Goal: Task Accomplishment & Management: Manage account settings

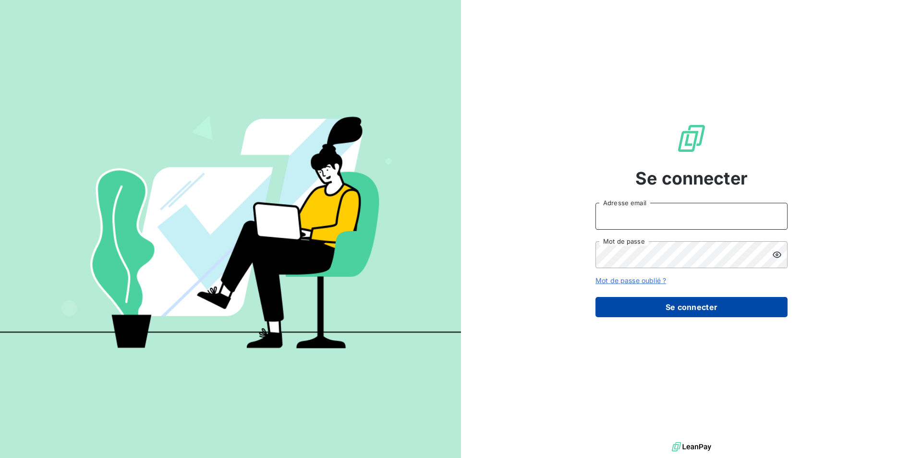
type input "[EMAIL_ADDRESS][DOMAIN_NAME]"
click at [621, 305] on button "Se connecter" at bounding box center [692, 307] width 192 height 20
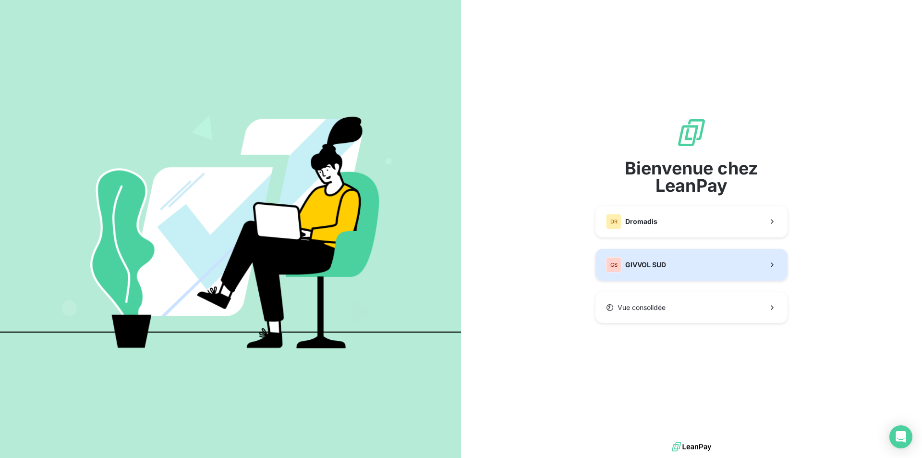
click at [647, 265] on span "GIVVOL SUD" at bounding box center [645, 265] width 41 height 10
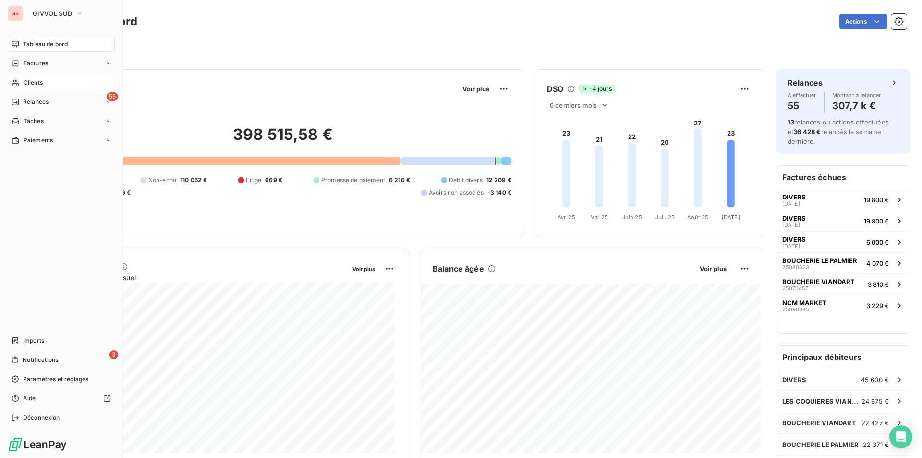
click at [14, 86] on icon at bounding box center [16, 83] width 8 height 8
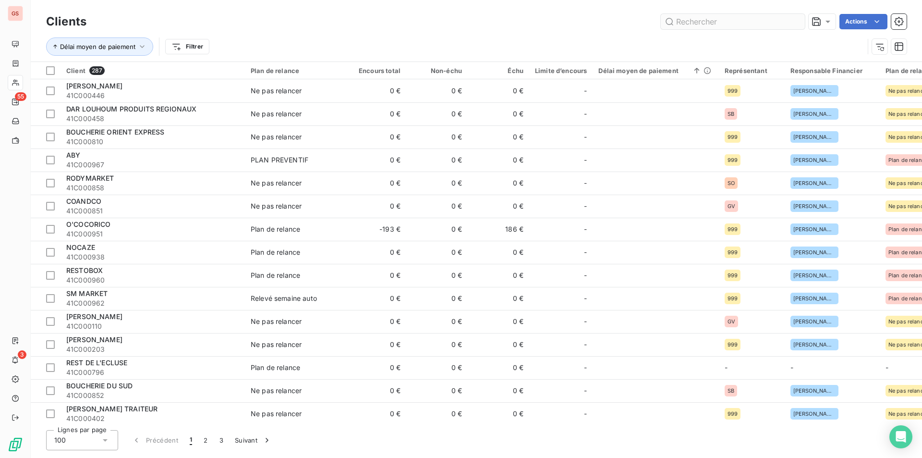
click at [731, 25] on input "text" at bounding box center [733, 21] width 144 height 15
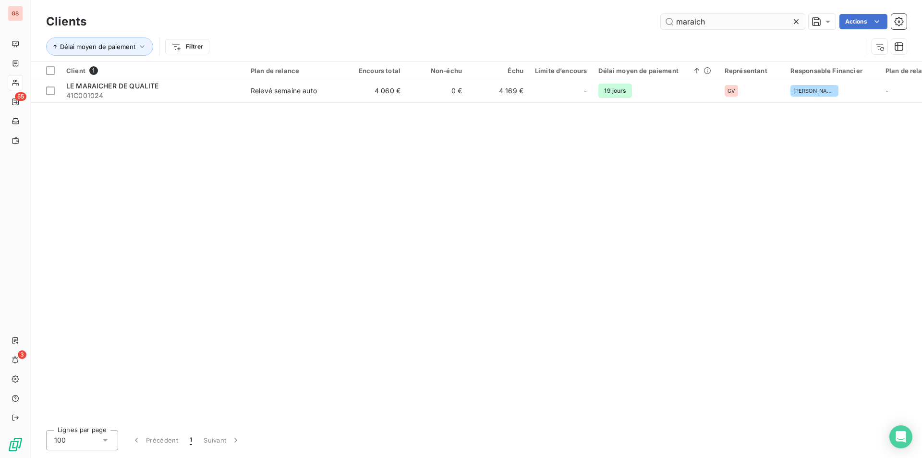
type input "maraich"
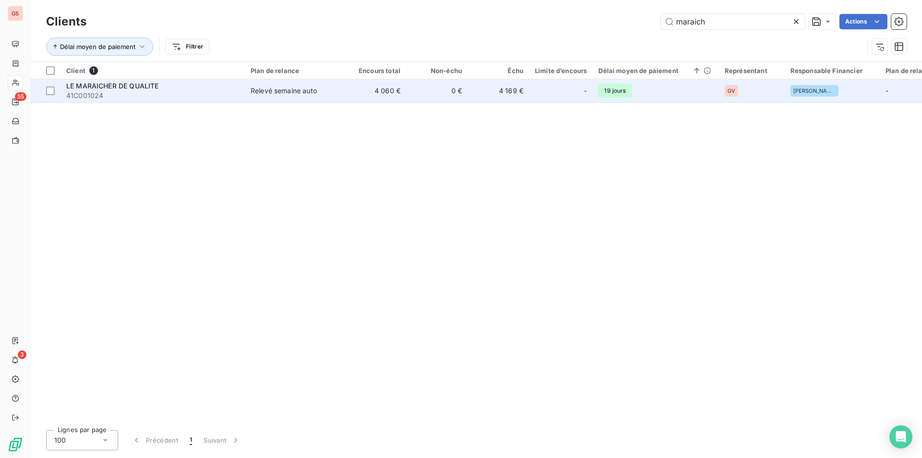
click at [186, 86] on div "LE MARAICHER DE QUALITE" at bounding box center [152, 86] width 173 height 10
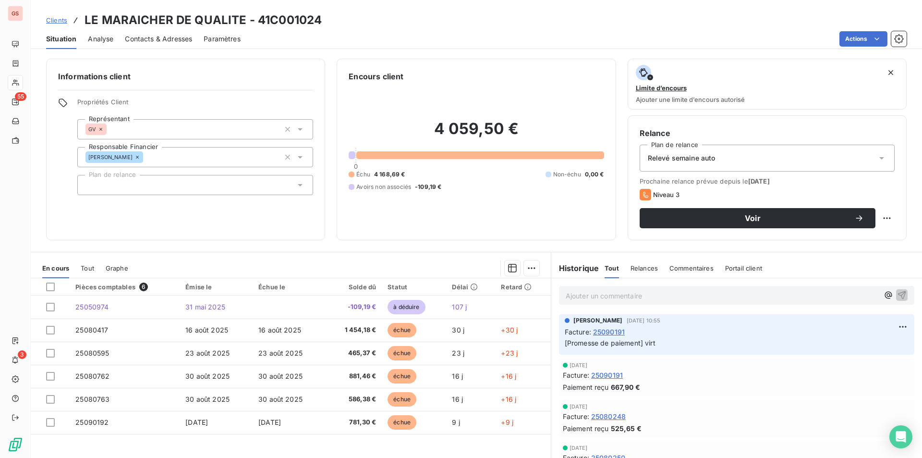
scroll to position [34, 0]
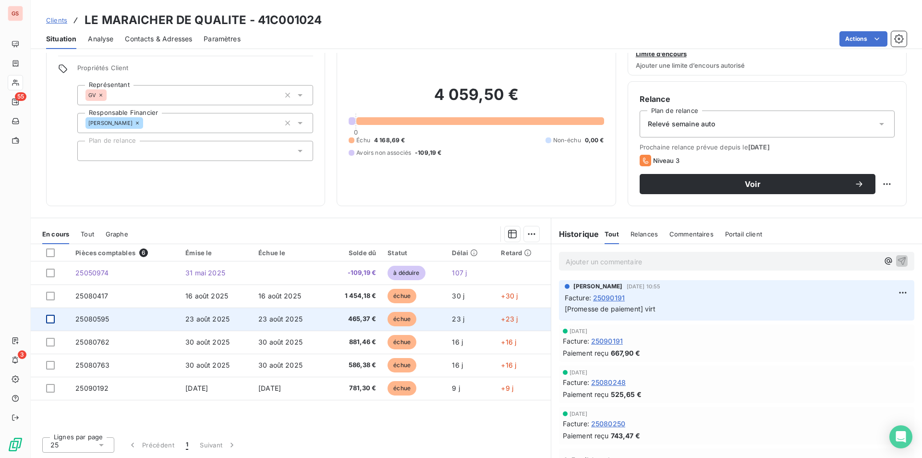
click at [48, 317] on div at bounding box center [50, 319] width 9 height 9
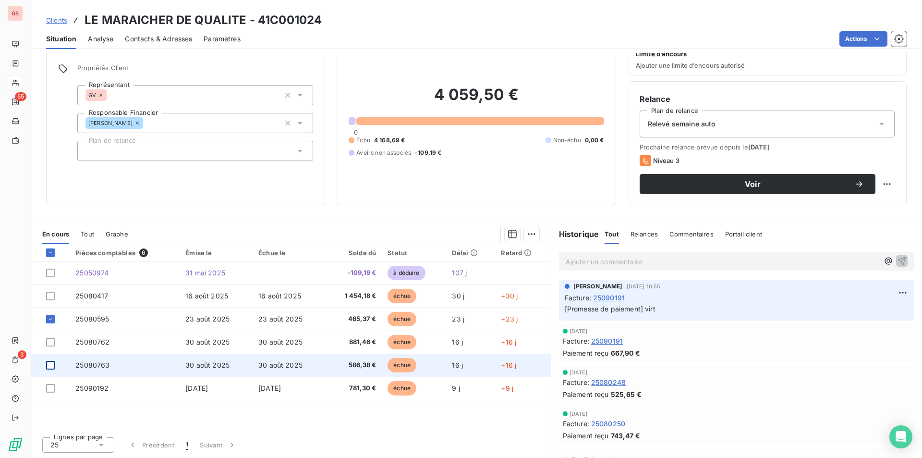
click at [51, 364] on div at bounding box center [50, 365] width 9 height 9
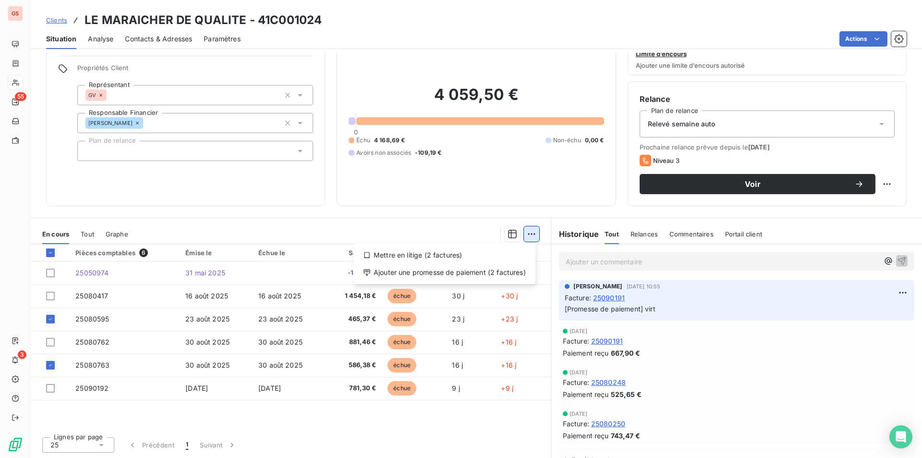
click at [523, 232] on html "GS 55 3 Clients LE MARAICHER DE QUALITE - 41C001024 Situation Analyse Contacts …" at bounding box center [461, 229] width 922 height 458
click at [494, 273] on div "Ajouter une promesse de paiement (2 factures)" at bounding box center [444, 272] width 174 height 15
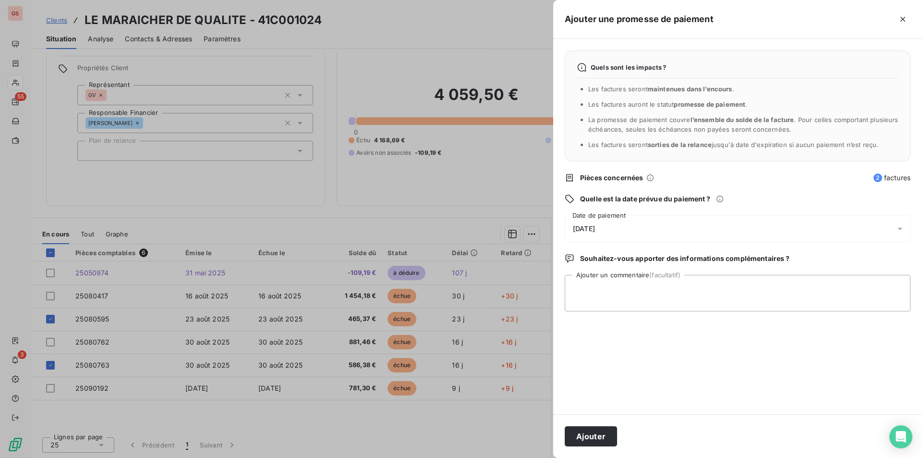
click at [595, 225] on span "[DATE]" at bounding box center [584, 229] width 22 height 8
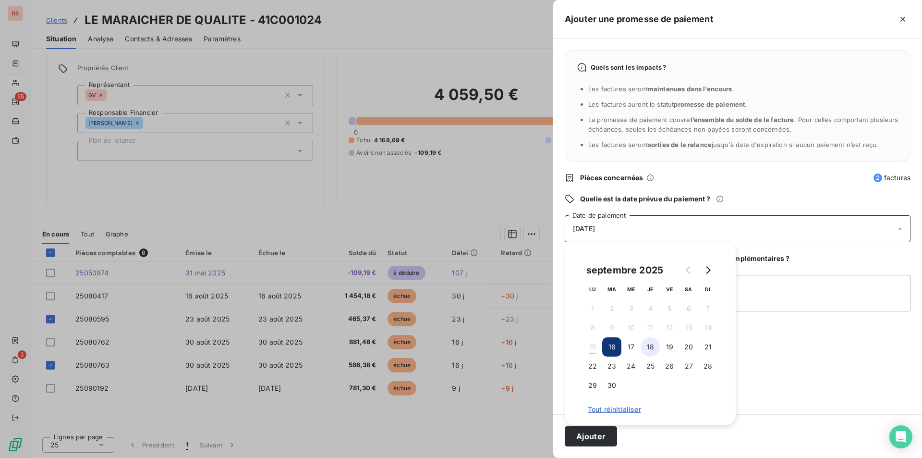
click at [648, 347] on button "18" at bounding box center [650, 346] width 19 height 19
click at [765, 290] on textarea "Ajouter un commentaire (facultatif)" at bounding box center [738, 293] width 346 height 37
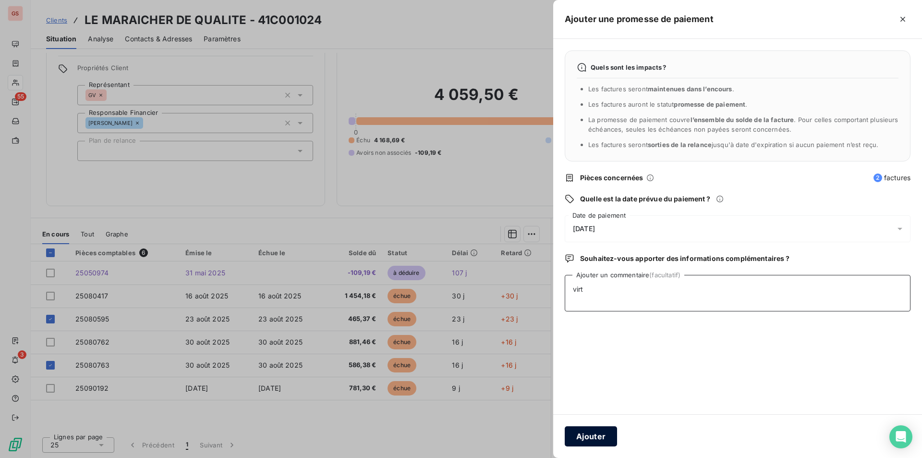
type textarea "virt"
click at [594, 442] on button "Ajouter" at bounding box center [591, 436] width 52 height 20
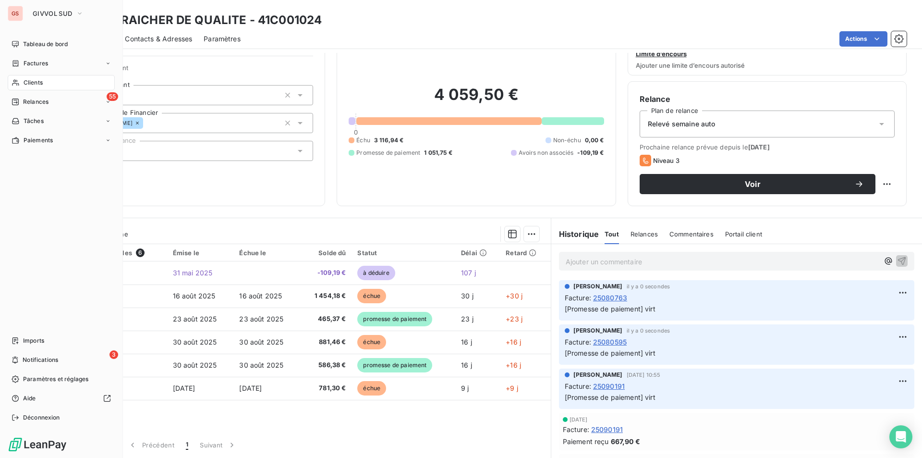
click at [17, 86] on icon at bounding box center [15, 83] width 7 height 6
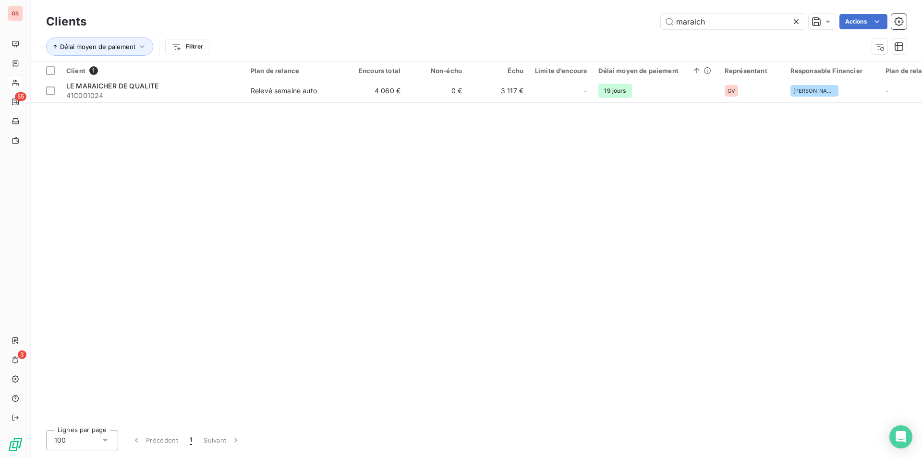
drag, startPoint x: 703, startPoint y: 19, endPoint x: 632, endPoint y: 31, distance: 71.5
click at [632, 31] on div "Clients maraich Actions" at bounding box center [476, 22] width 861 height 20
drag, startPoint x: 720, startPoint y: 23, endPoint x: 637, endPoint y: 27, distance: 82.3
click at [637, 27] on div "maraich Actions" at bounding box center [502, 21] width 809 height 15
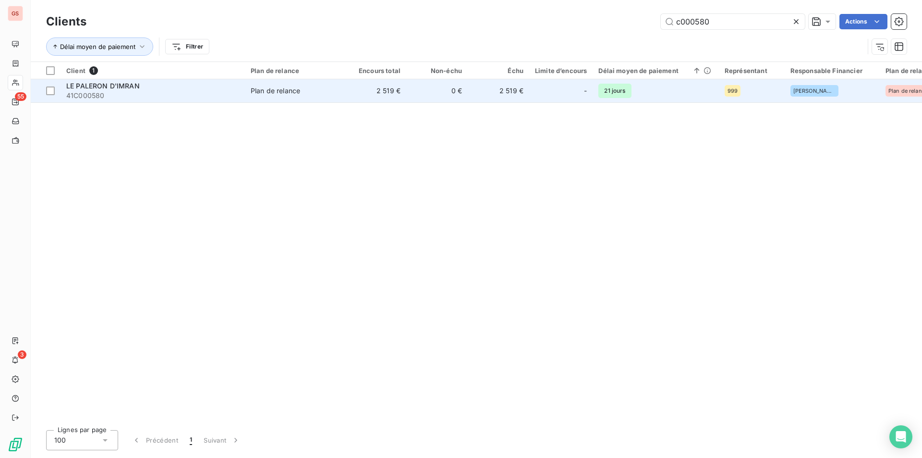
type input "c000580"
click at [259, 93] on div "Plan de relance" at bounding box center [275, 91] width 49 height 10
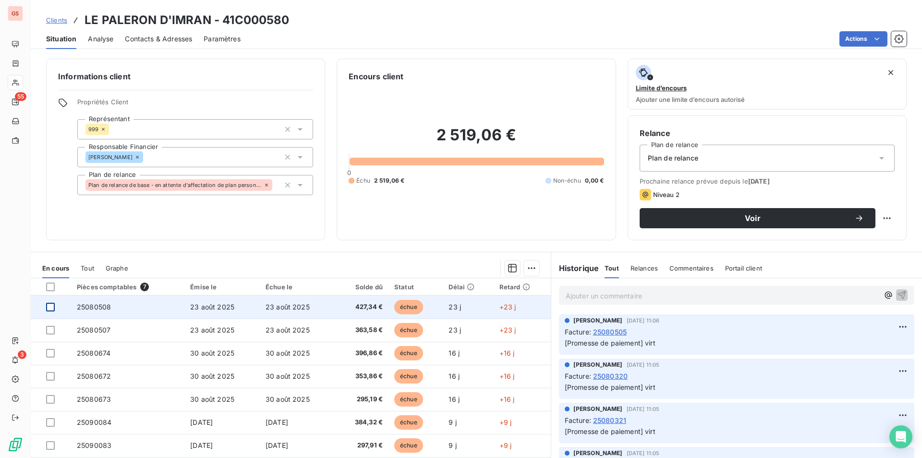
click at [51, 306] on div at bounding box center [50, 307] width 9 height 9
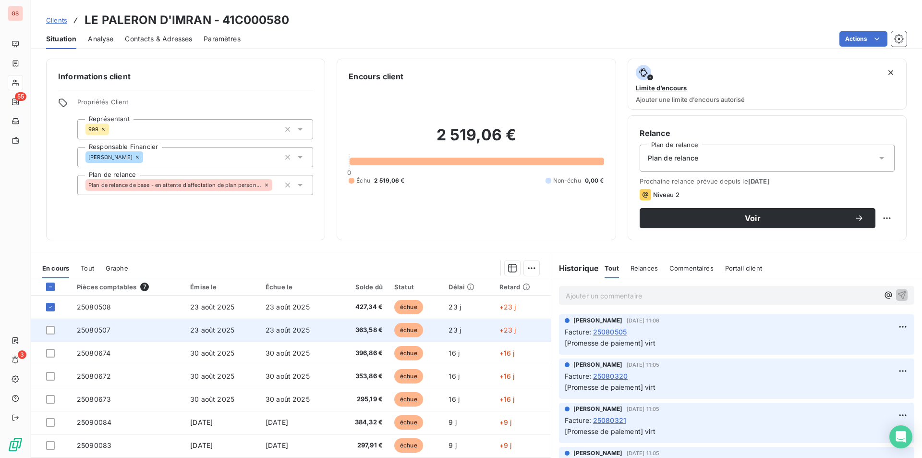
click at [57, 329] on div at bounding box center [55, 330] width 19 height 9
click at [51, 331] on div at bounding box center [50, 330] width 9 height 9
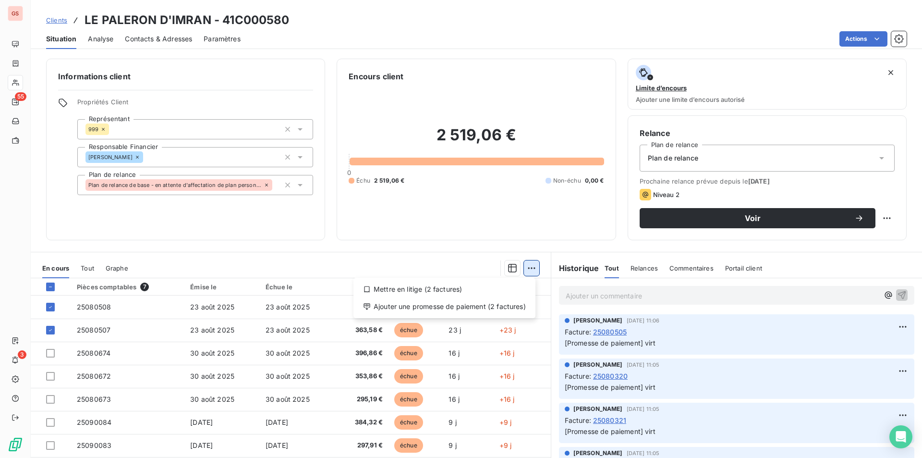
click at [526, 269] on html "GS 55 3 Clients LE PALERON D'IMRAN - 41C000580 Situation Analyse Contacts & Adr…" at bounding box center [461, 229] width 922 height 458
click at [495, 305] on div "Ajouter une promesse de paiement (2 factures)" at bounding box center [444, 306] width 174 height 15
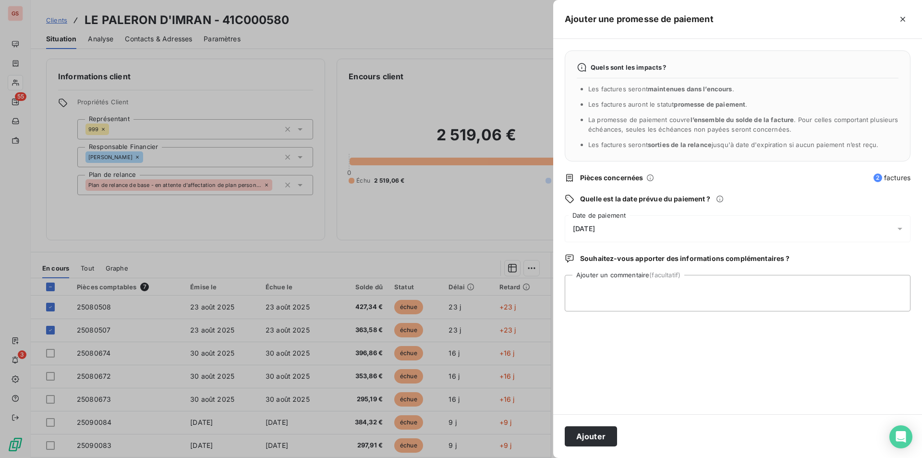
click at [626, 237] on div "[DATE]" at bounding box center [738, 228] width 346 height 27
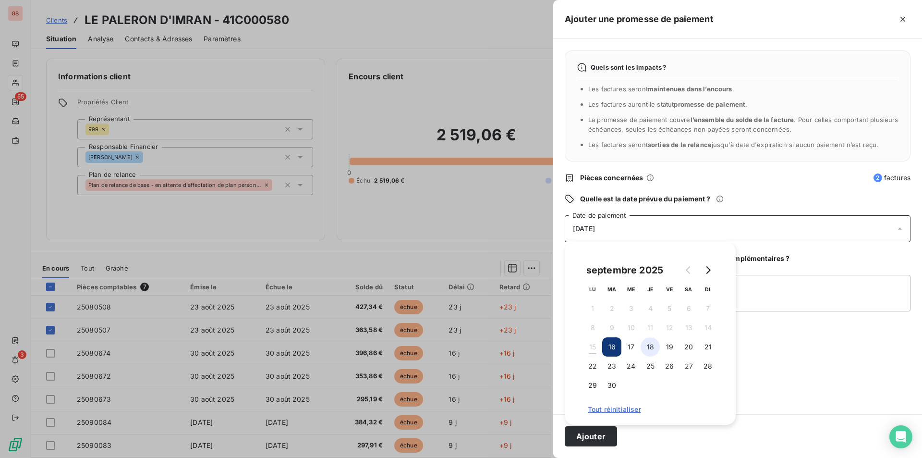
click at [645, 345] on button "18" at bounding box center [650, 346] width 19 height 19
click at [777, 306] on textarea "Ajouter un commentaire (facultatif)" at bounding box center [738, 293] width 346 height 37
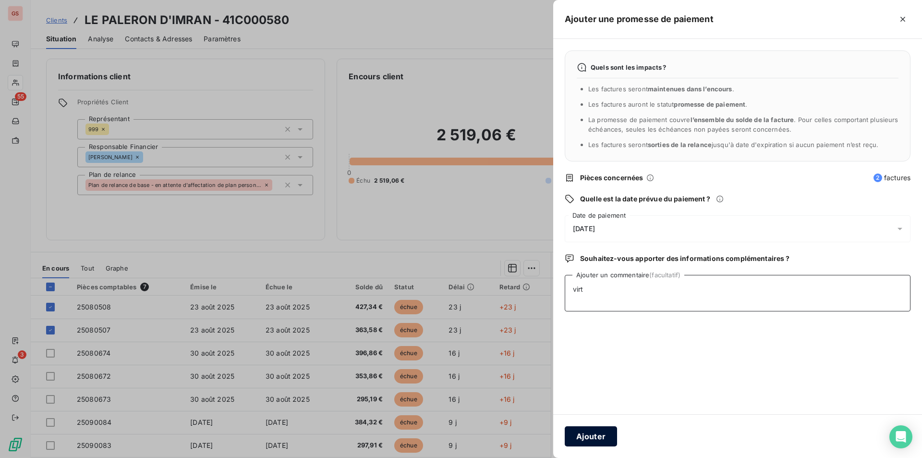
type textarea "virt"
click at [571, 436] on button "Ajouter" at bounding box center [591, 436] width 52 height 20
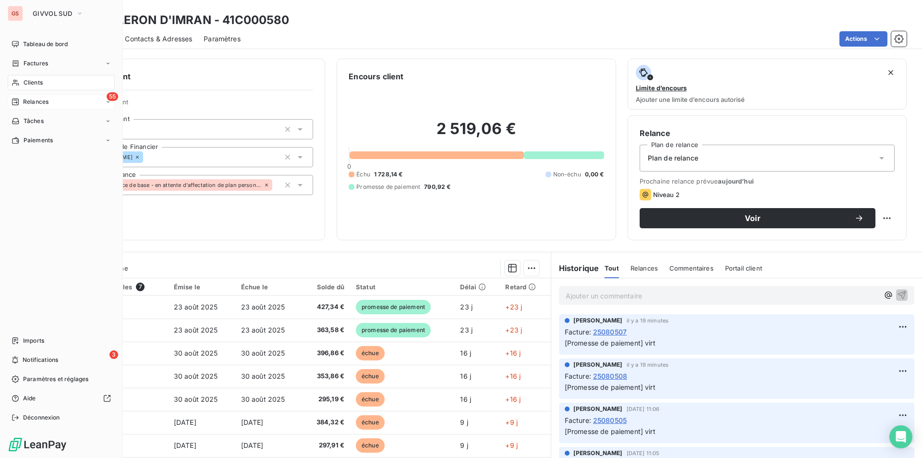
click at [38, 94] on div "55 Relances" at bounding box center [61, 101] width 107 height 15
click at [37, 99] on span "Relances" at bounding box center [35, 102] width 25 height 9
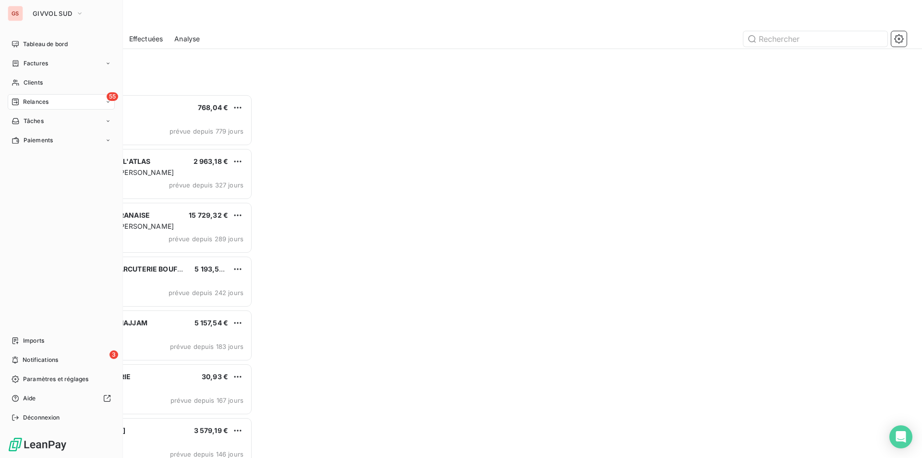
click at [46, 101] on span "Relances" at bounding box center [35, 102] width 25 height 9
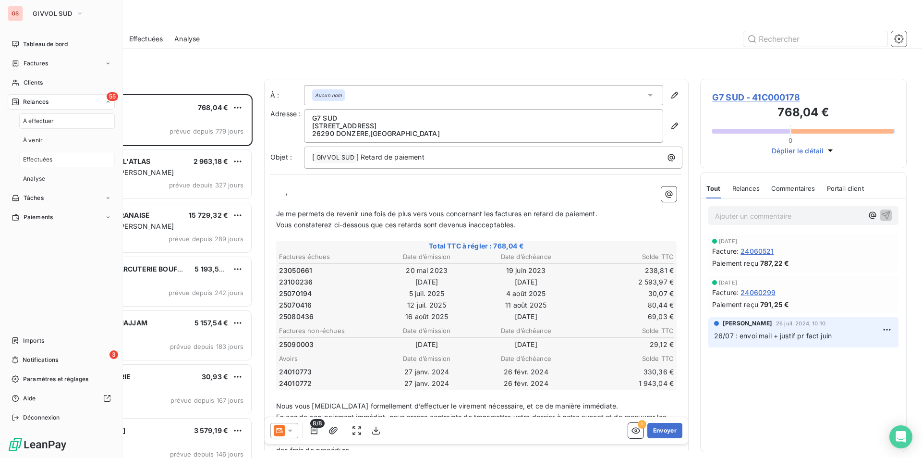
click at [40, 163] on span "Effectuées" at bounding box center [38, 159] width 30 height 9
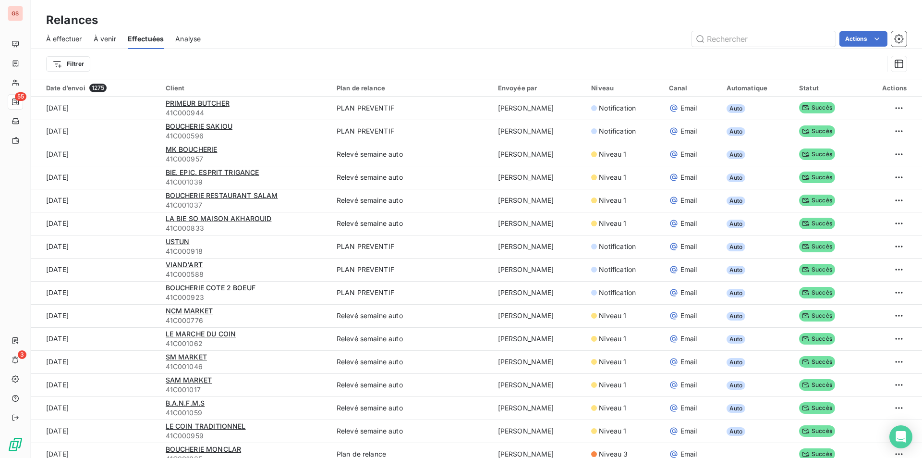
click at [106, 36] on span "À venir" at bounding box center [105, 39] width 23 height 10
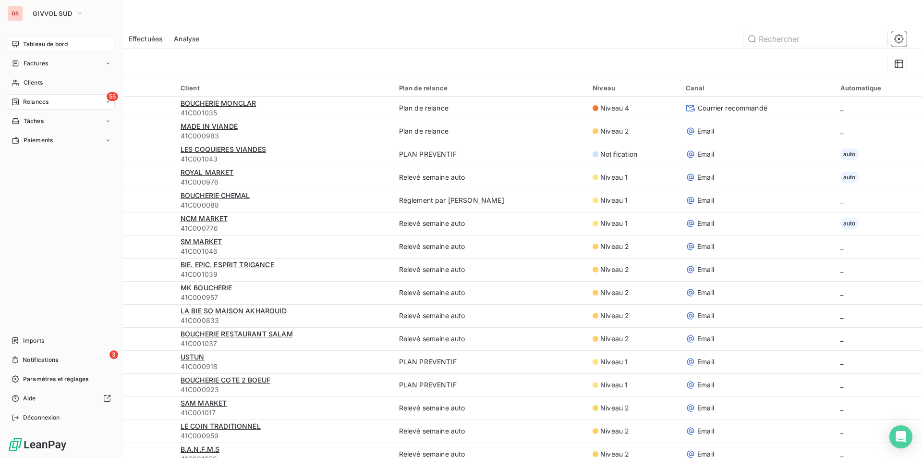
click at [52, 43] on span "Tableau de bord" at bounding box center [45, 44] width 45 height 9
